Goal: Task Accomplishment & Management: Manage account settings

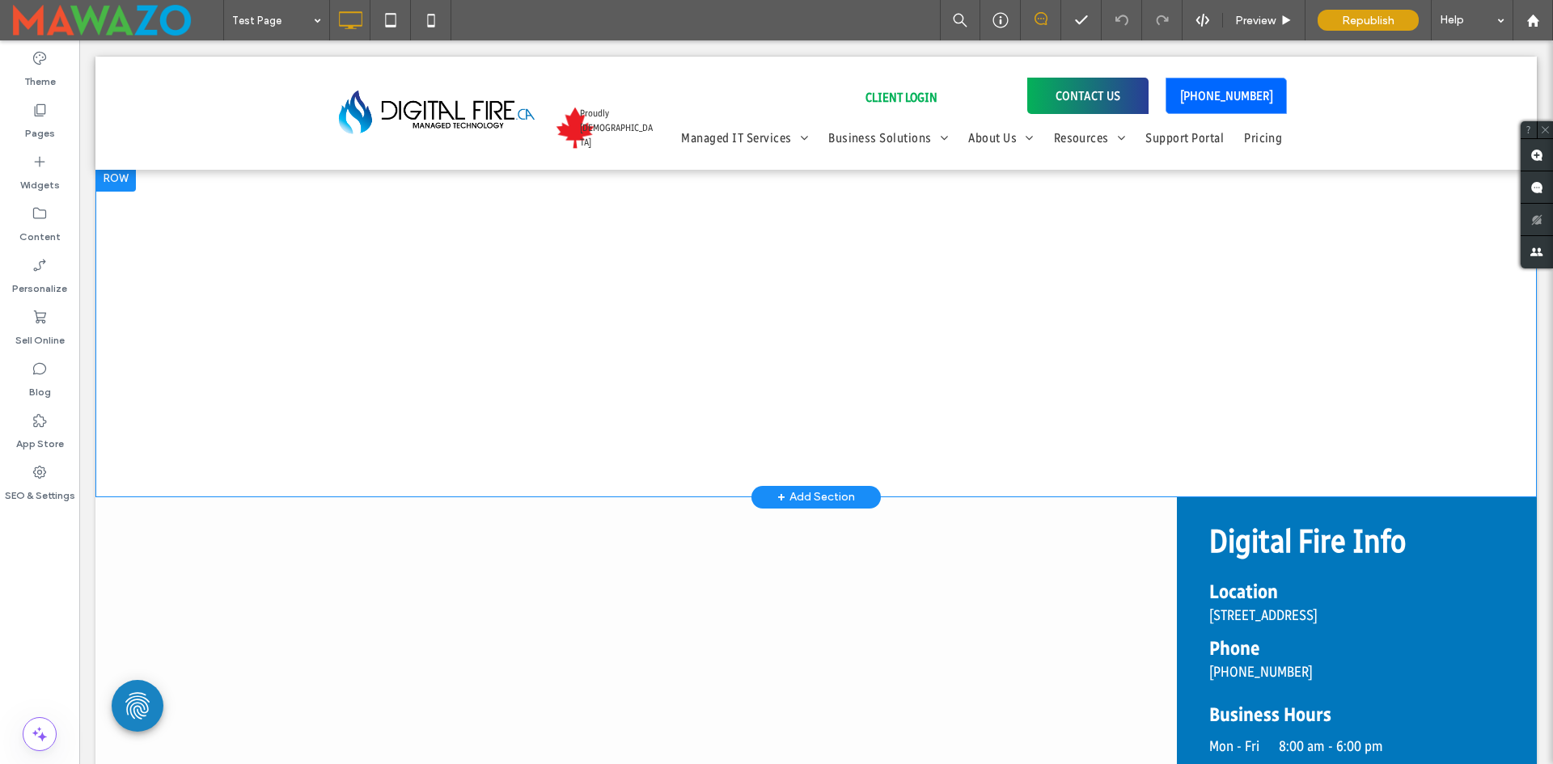
click at [753, 258] on div "Click To Paste Row + Add Section" at bounding box center [815, 332] width 1441 height 332
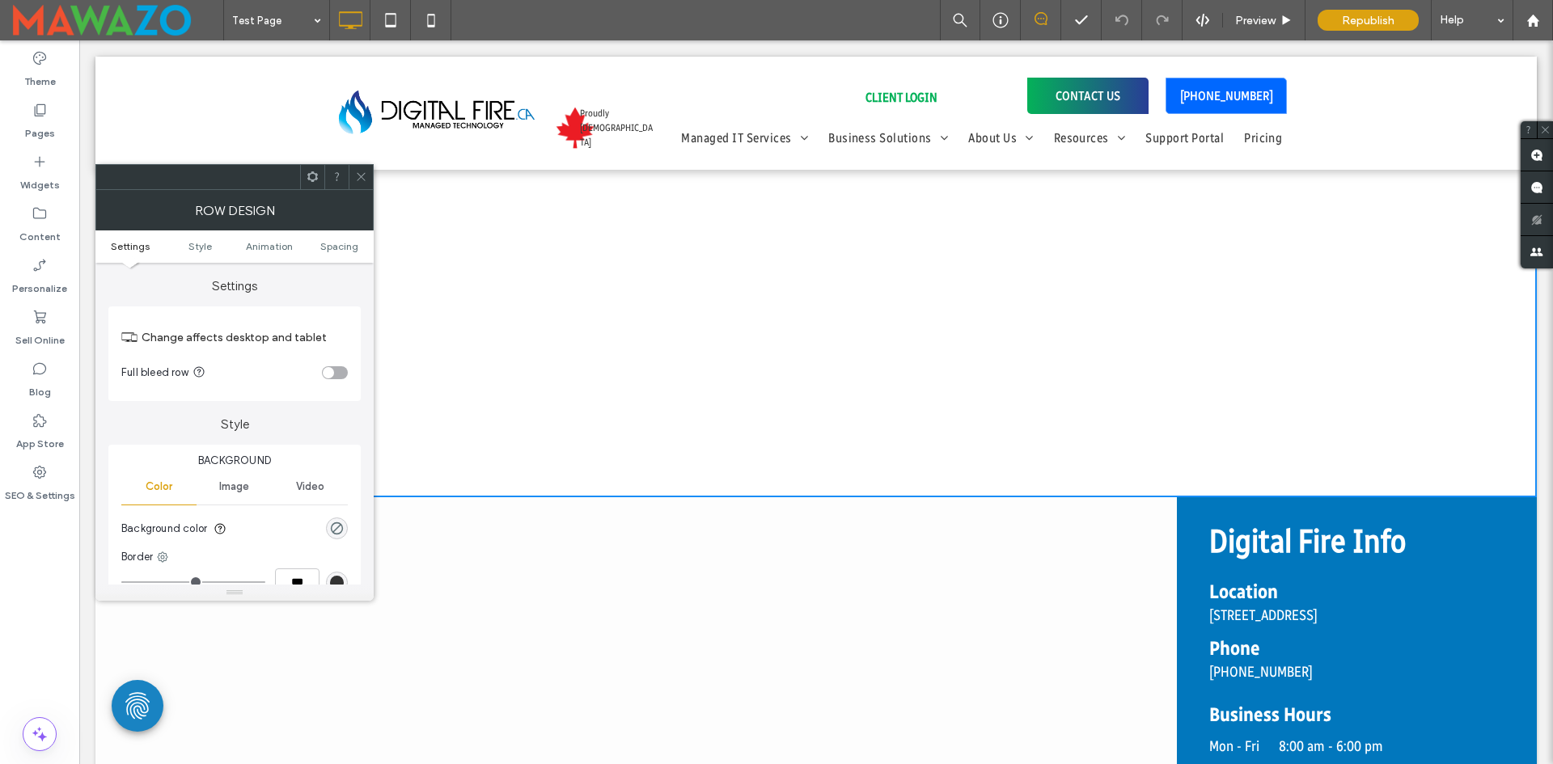
click at [353, 176] on div at bounding box center [361, 177] width 24 height 24
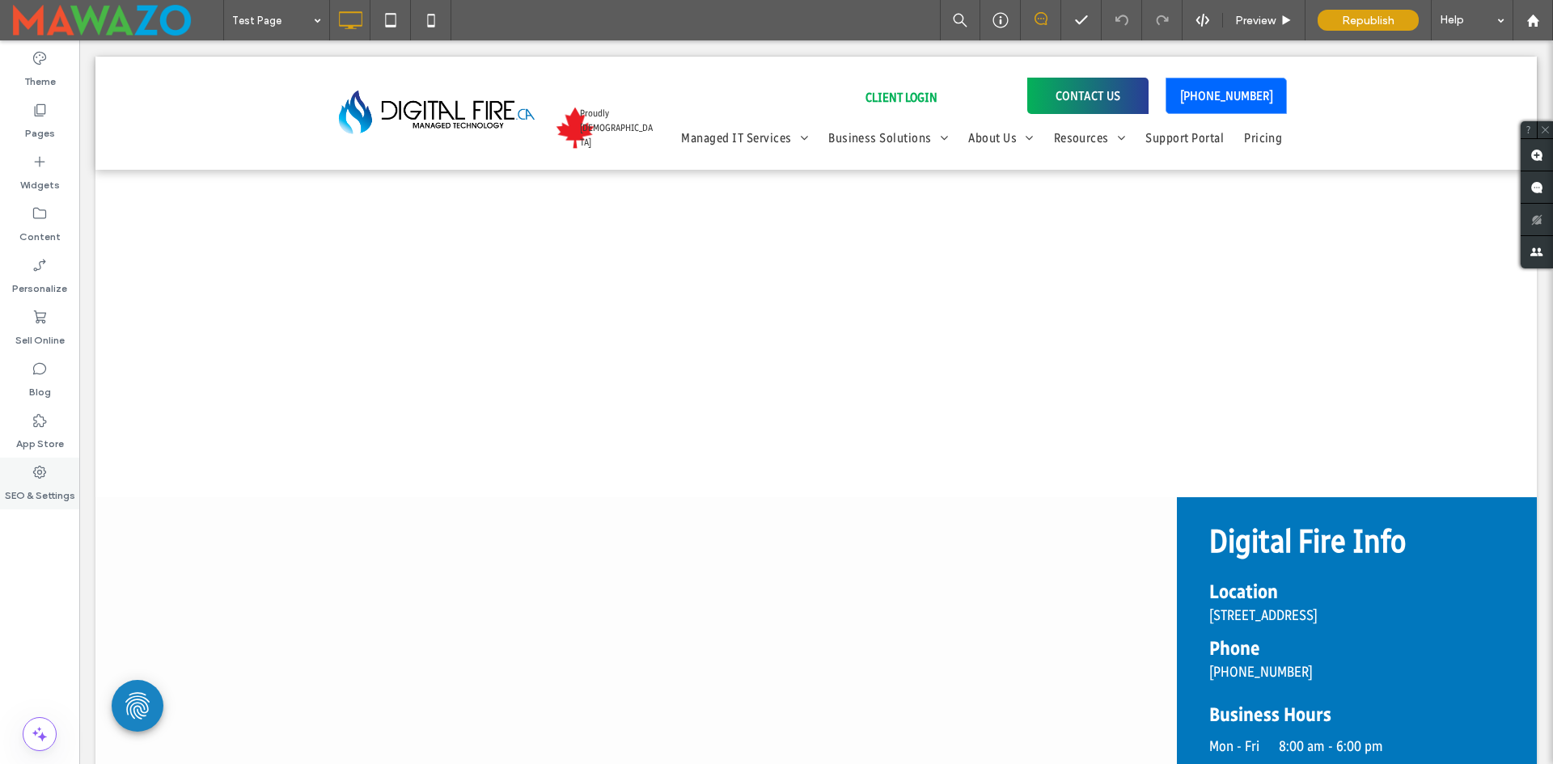
click at [33, 481] on label "SEO & Settings" at bounding box center [40, 491] width 70 height 23
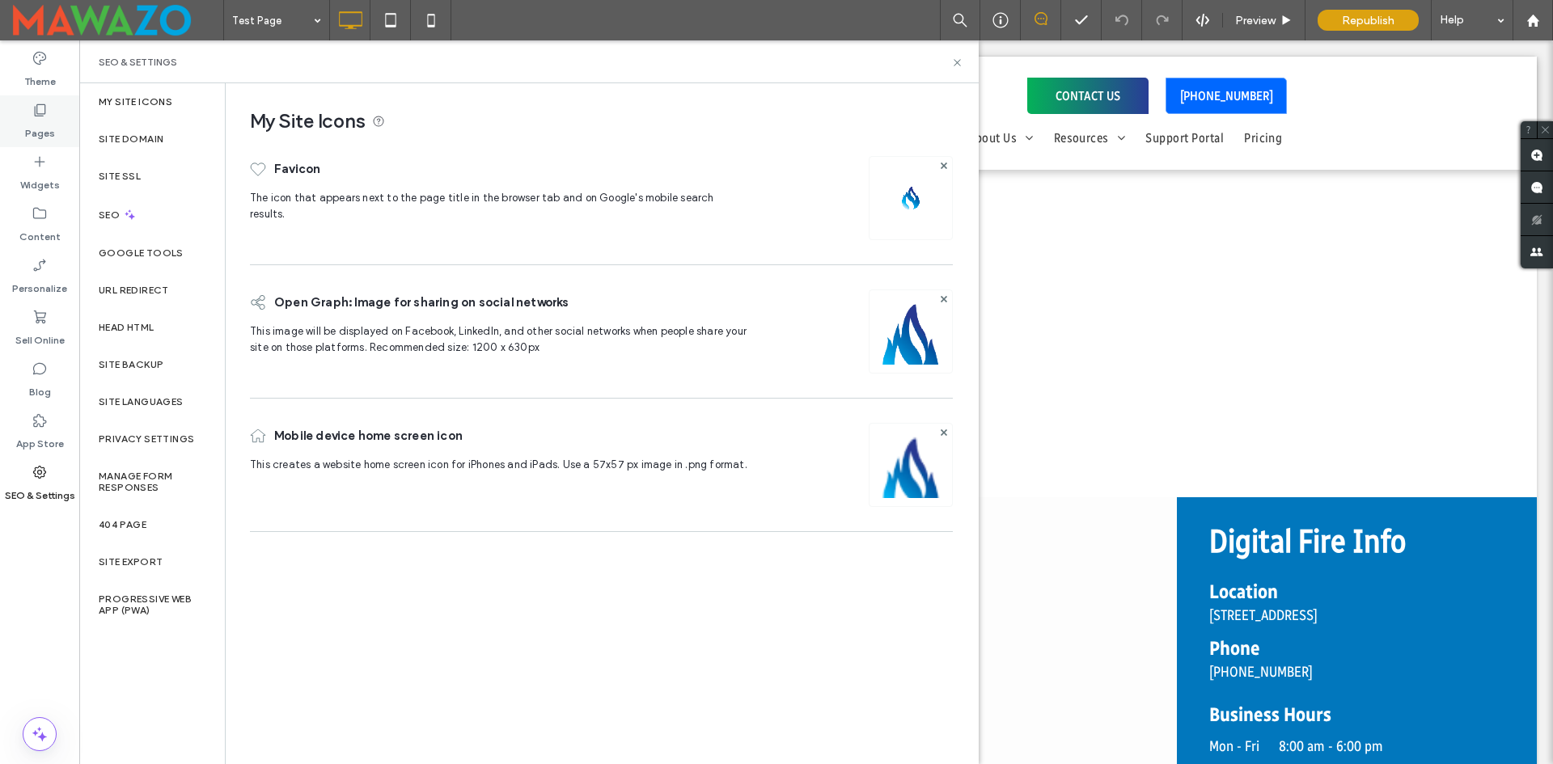
click at [38, 121] on label "Pages" at bounding box center [40, 129] width 30 height 23
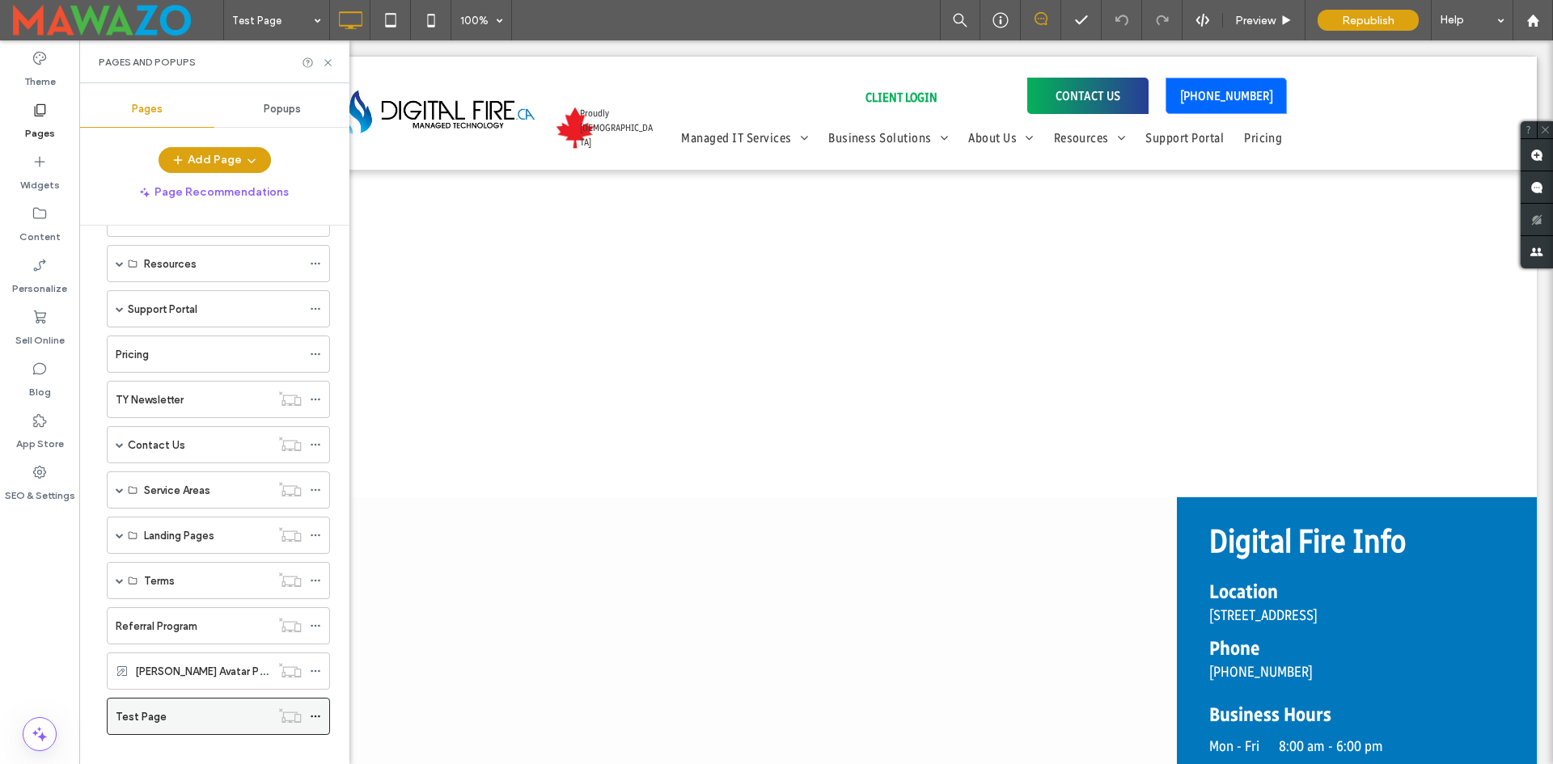
scroll to position [209, 0]
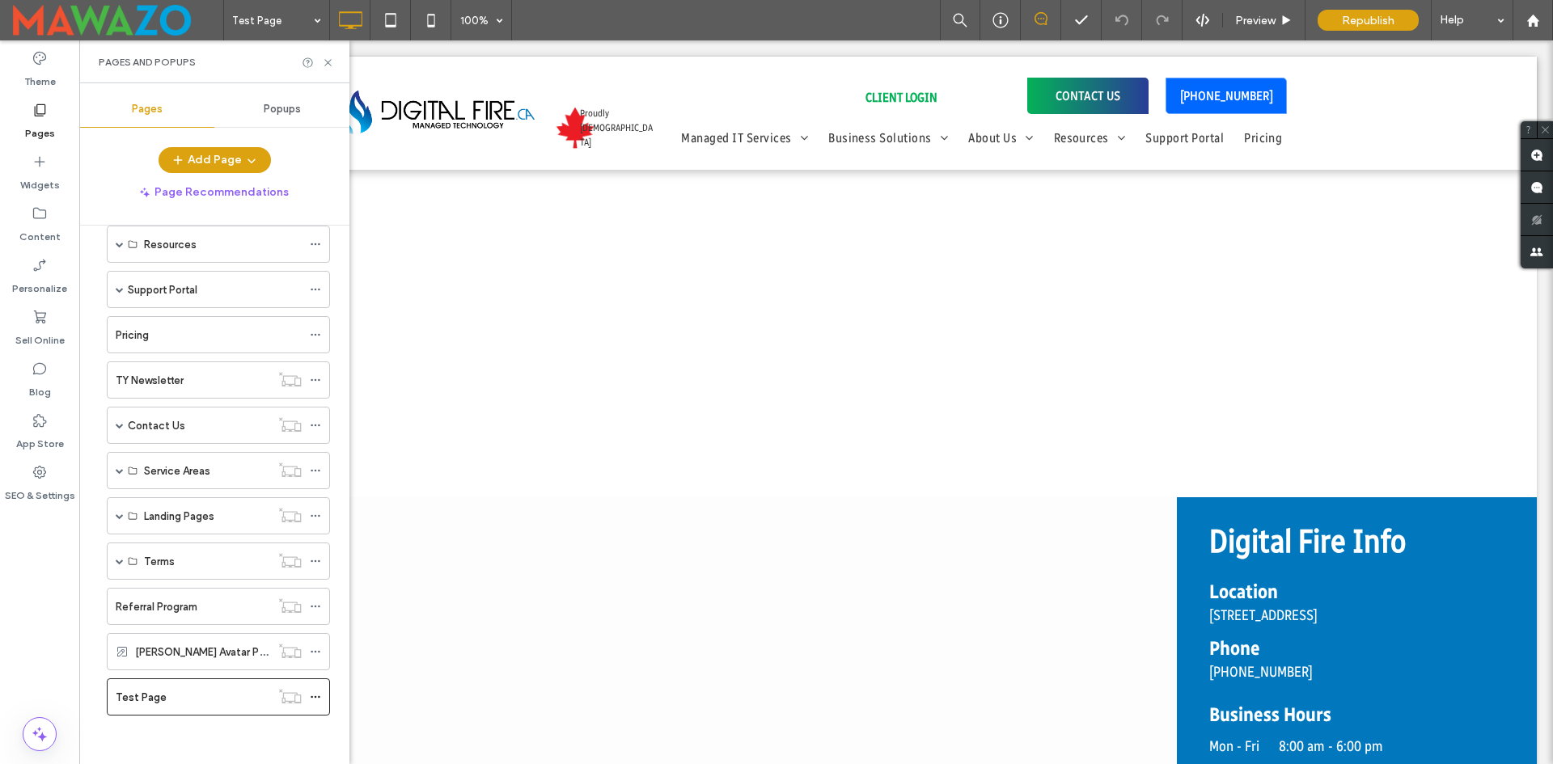
click at [176, 696] on div "Test Page" at bounding box center [193, 697] width 154 height 17
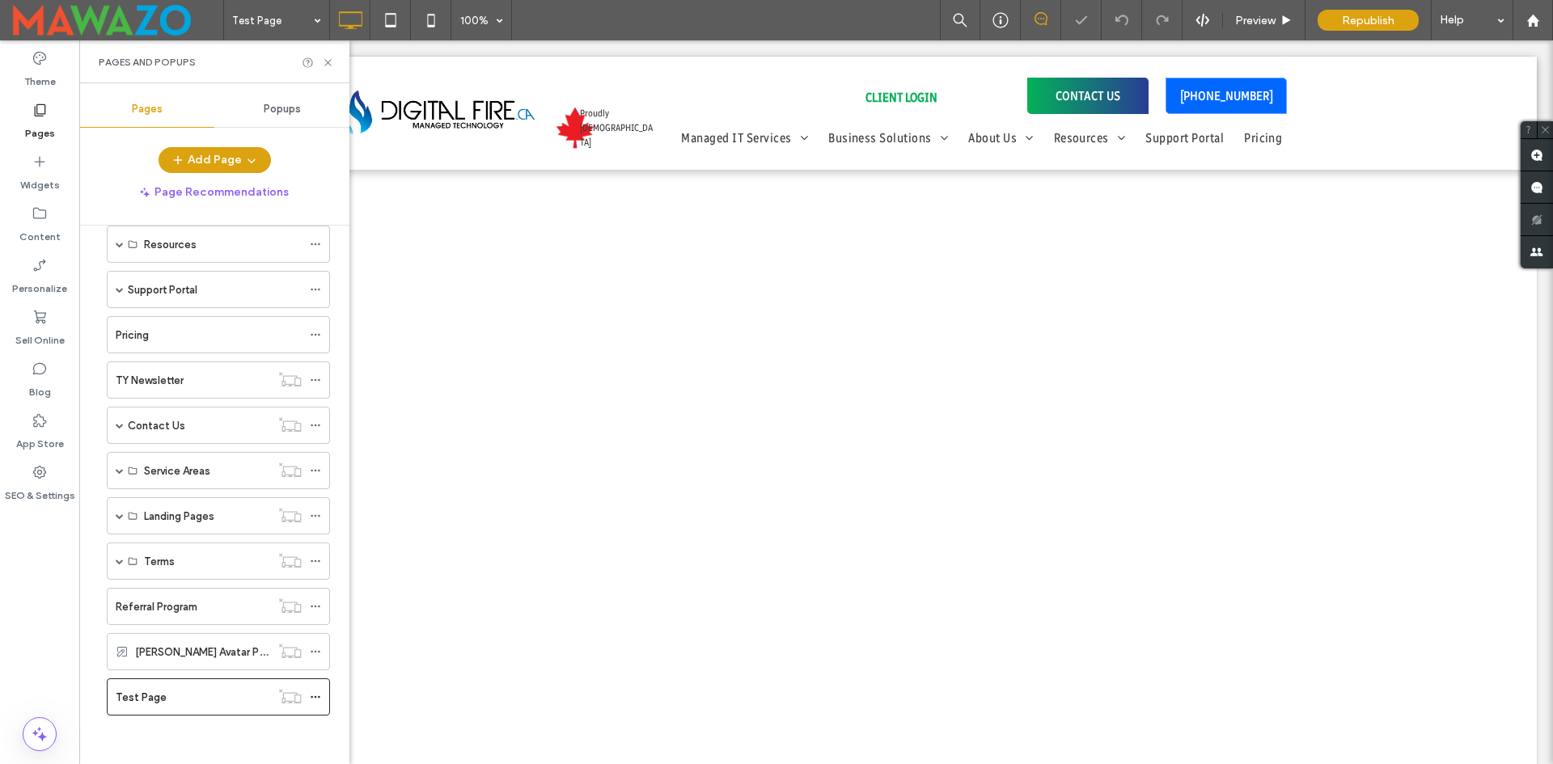
scroll to position [0, 0]
